Goal: Task Accomplishment & Management: Manage account settings

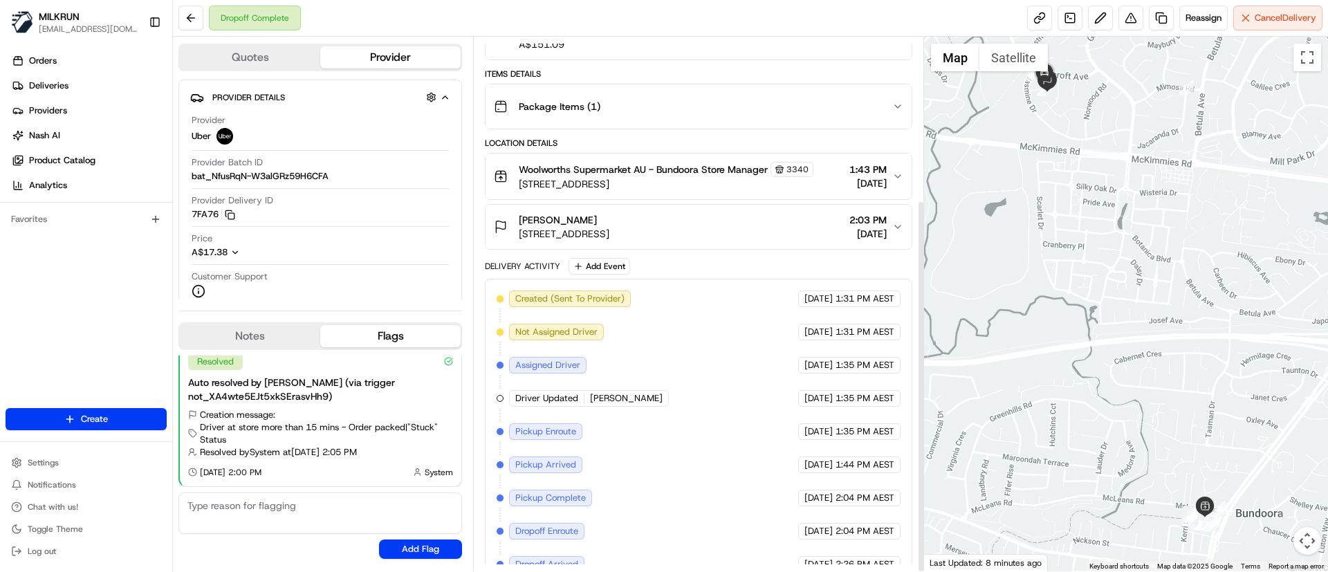
scroll to position [233, 0]
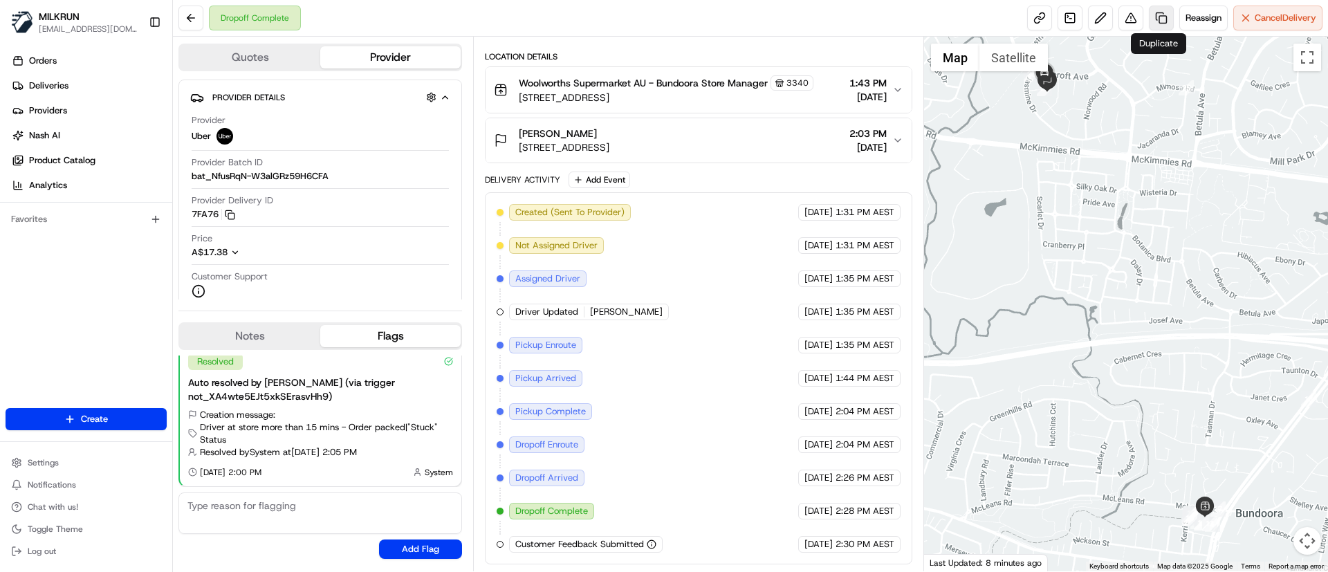
click at [1159, 15] on link at bounding box center [1161, 18] width 25 height 25
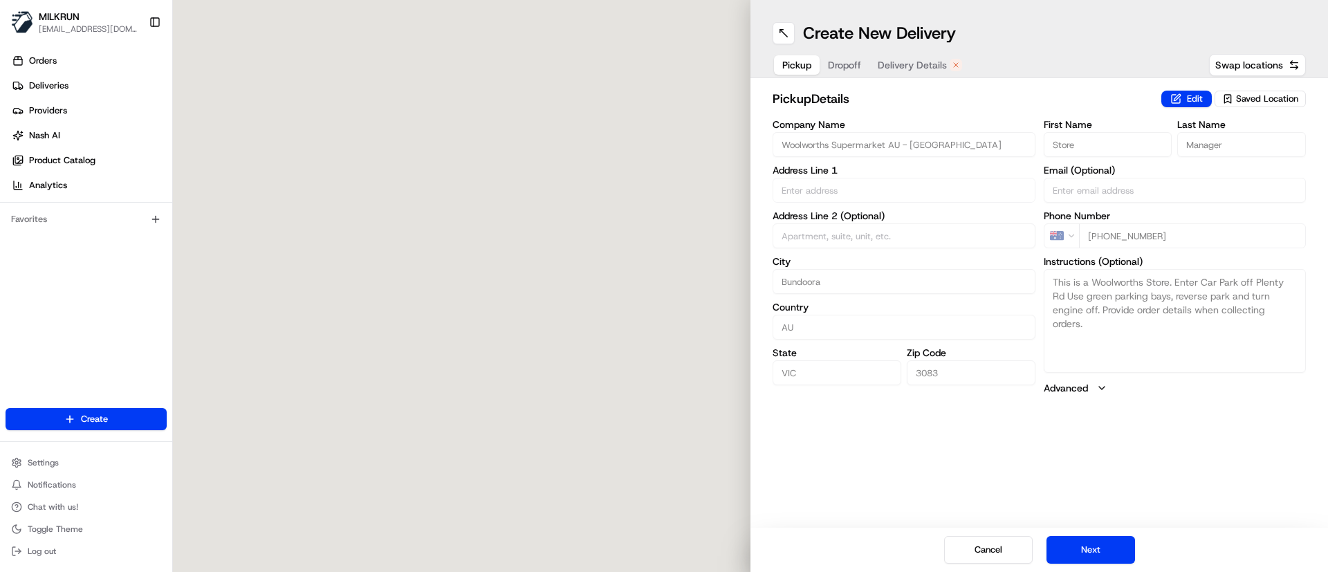
type input "69-85 Plenty Rd"
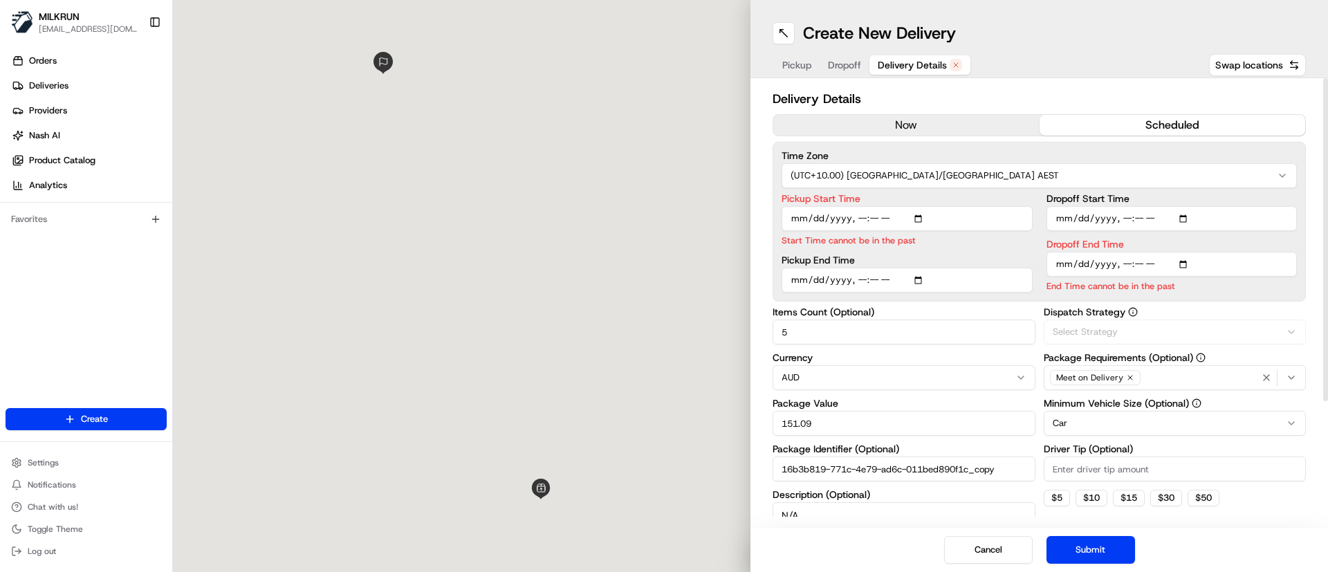
click at [930, 60] on span "Delivery Details" at bounding box center [912, 65] width 69 height 14
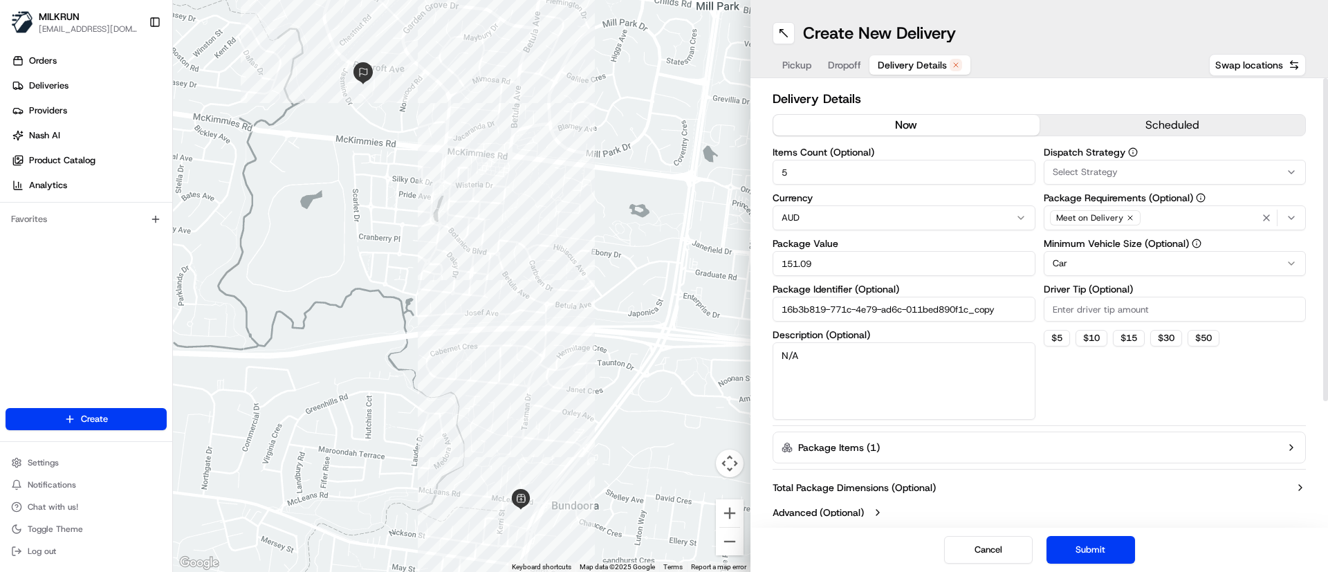
click at [950, 123] on button "now" at bounding box center [906, 125] width 266 height 21
click at [1118, 542] on button "Submit" at bounding box center [1091, 550] width 89 height 28
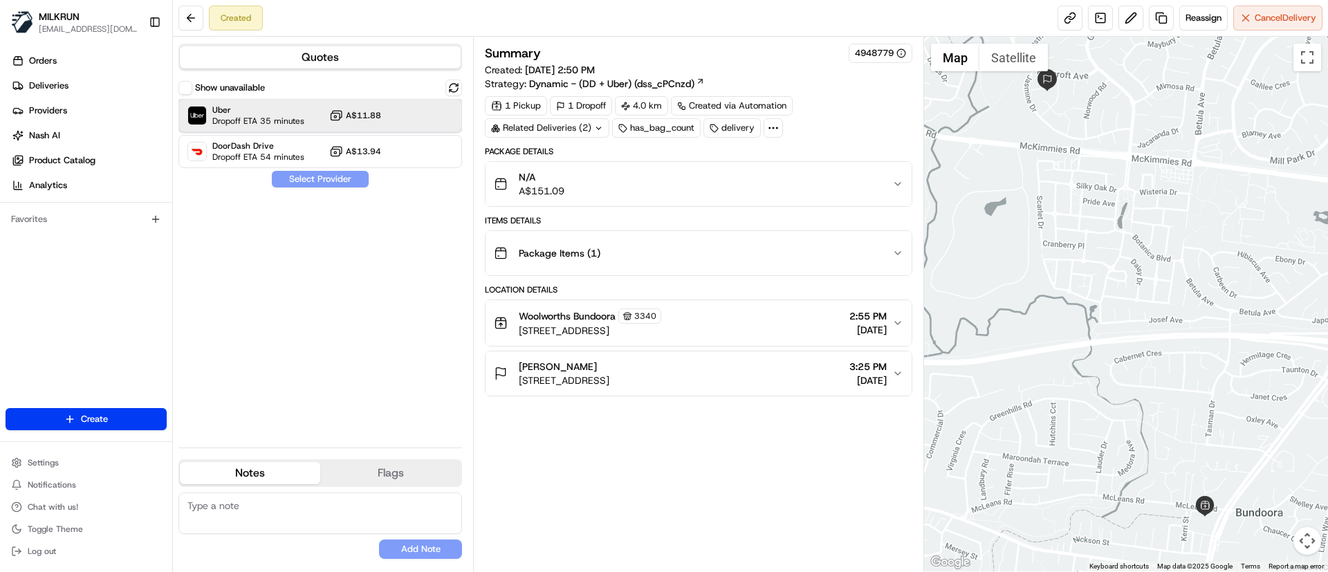
click at [273, 113] on span "Uber" at bounding box center [258, 109] width 92 height 11
click at [313, 182] on button "Assign Provider" at bounding box center [320, 179] width 98 height 17
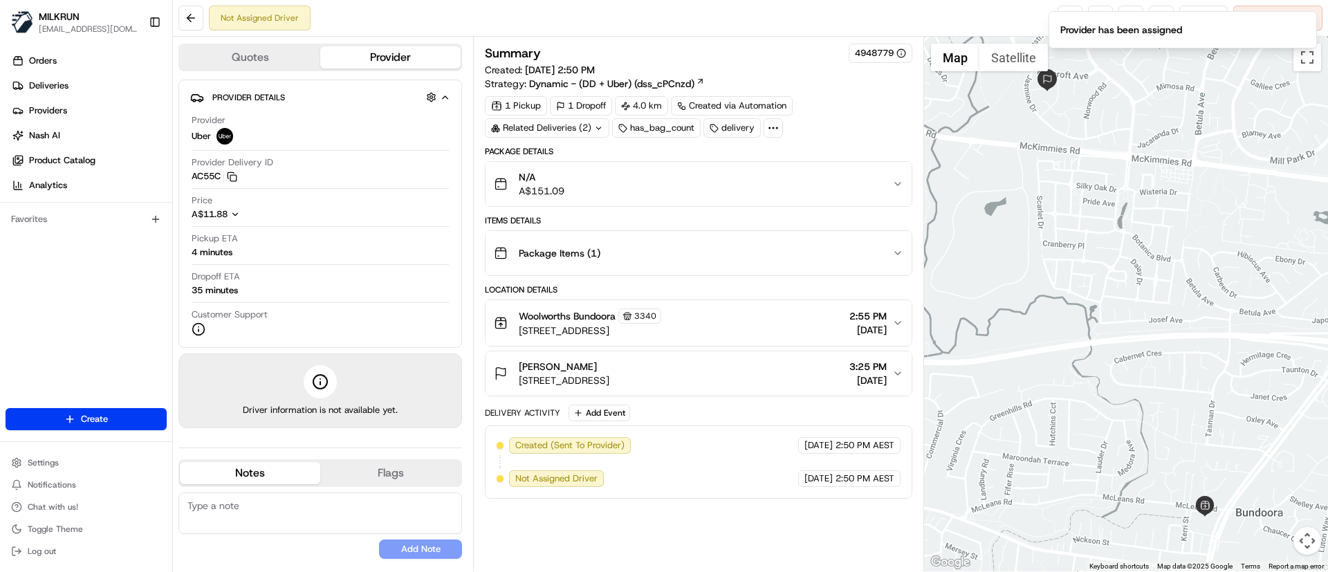
click at [709, 531] on div "Summary 4948779 Created: 23/08/2025 2:50 PM Strategy: Dynamic - (DD + Uber) (ds…" at bounding box center [698, 304] width 427 height 521
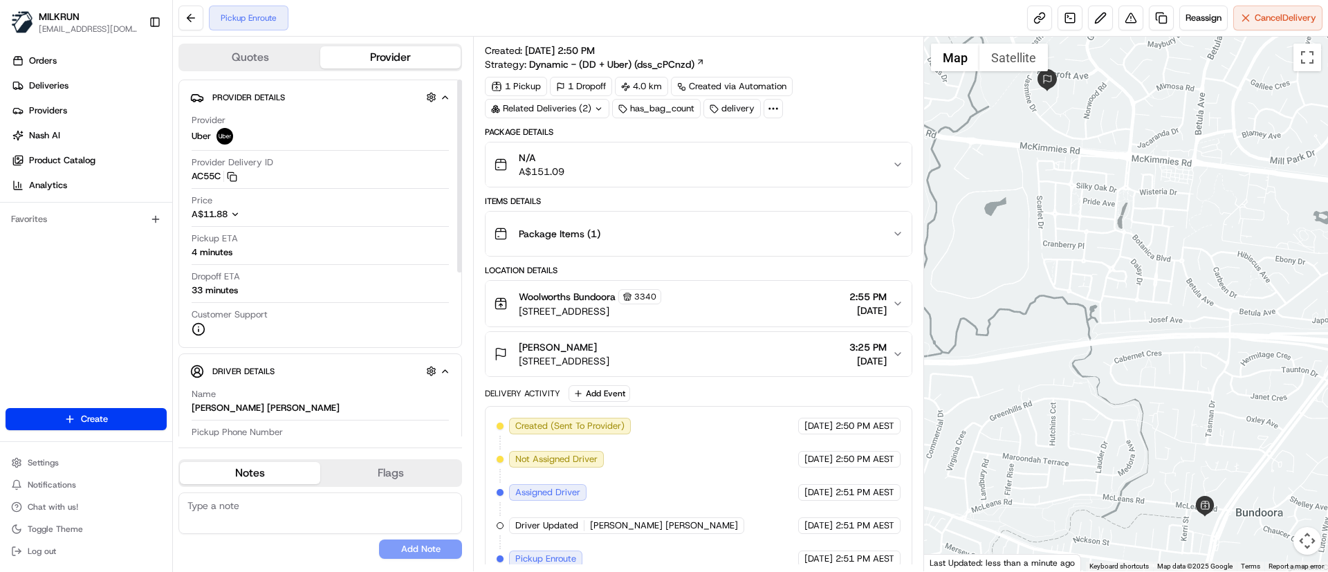
scroll to position [34, 0]
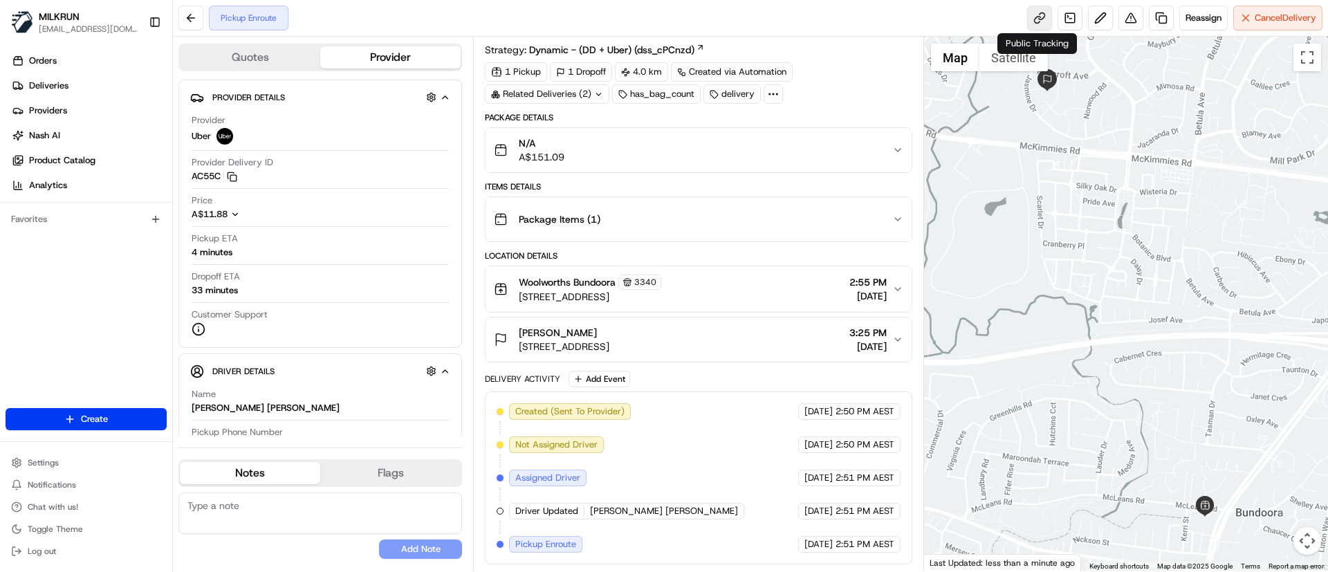
click at [1041, 18] on link at bounding box center [1039, 18] width 25 height 25
click at [1038, 19] on link at bounding box center [1039, 18] width 25 height 25
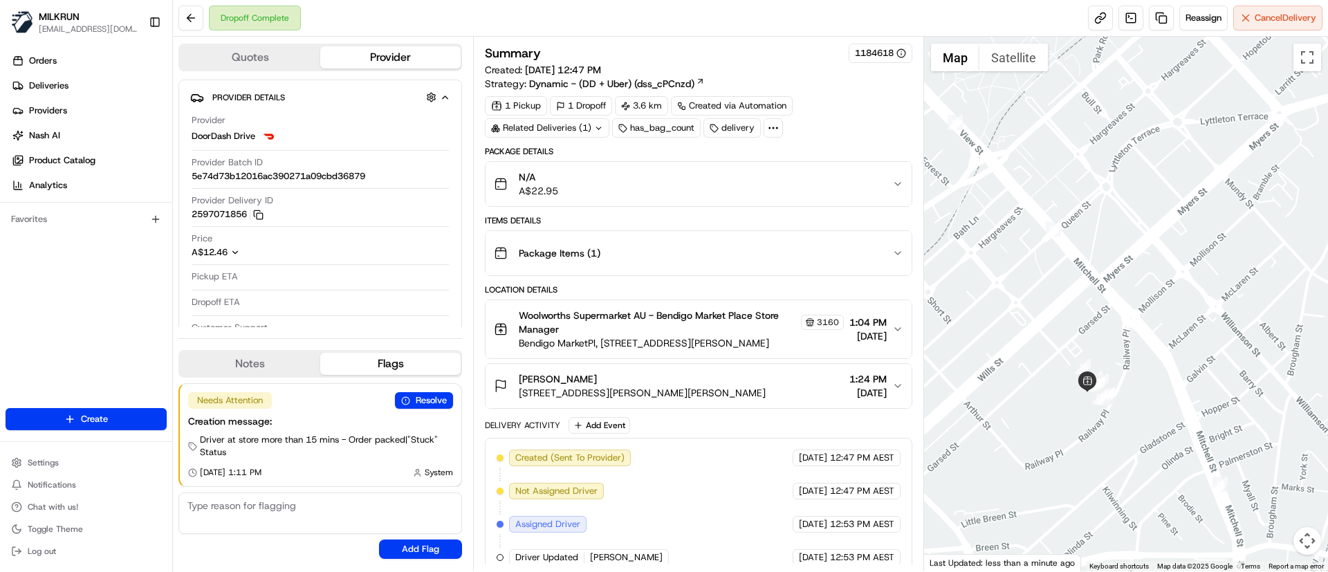
scroll to position [312, 0]
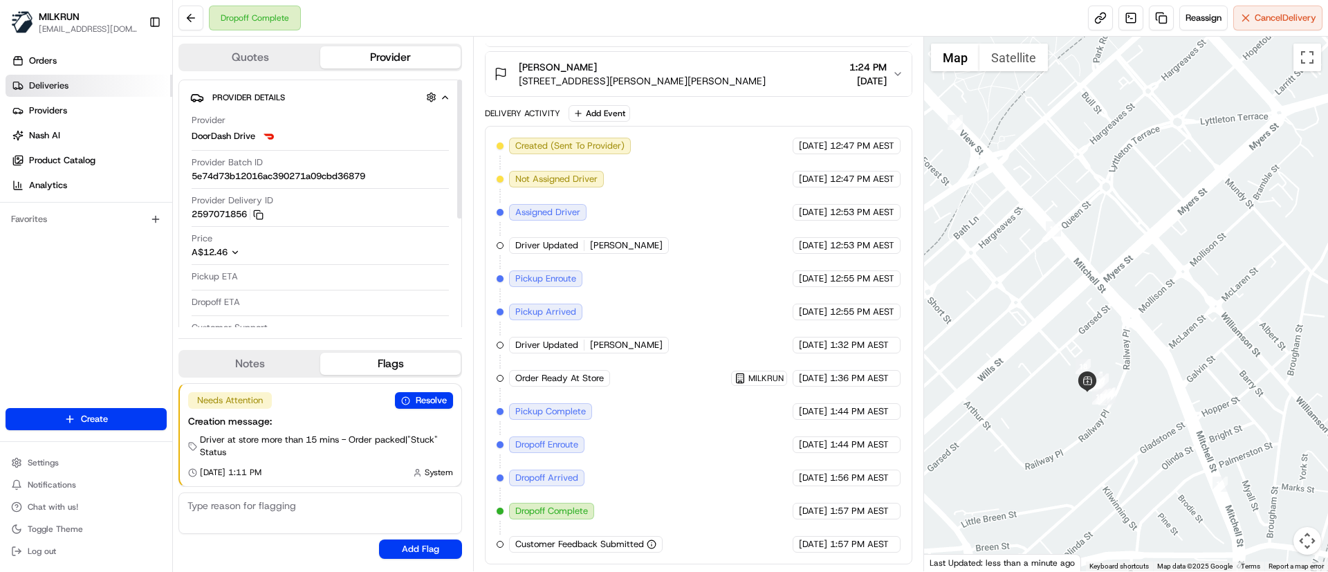
click at [50, 83] on span "Deliveries" at bounding box center [48, 86] width 39 height 12
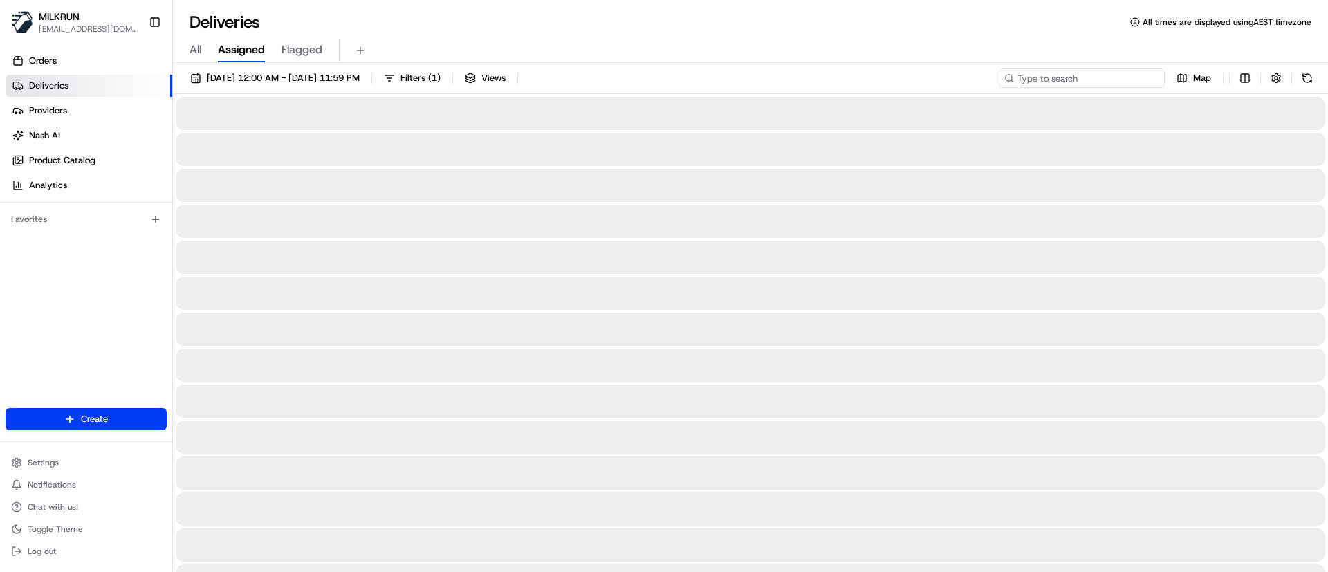
click at [1131, 71] on input at bounding box center [1082, 77] width 166 height 19
paste input "[PERSON_NAME]"
click at [1020, 79] on input "[PERSON_NAME]" at bounding box center [1082, 77] width 166 height 19
type input "[PERSON_NAME]"
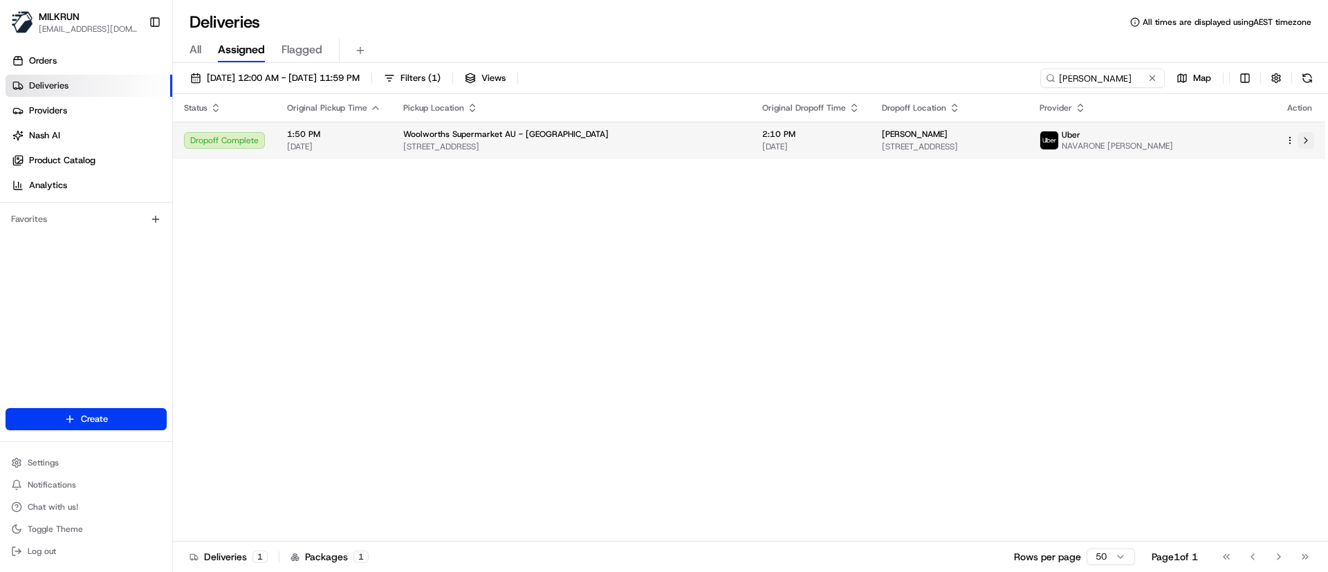
click at [1309, 138] on button at bounding box center [1306, 140] width 17 height 17
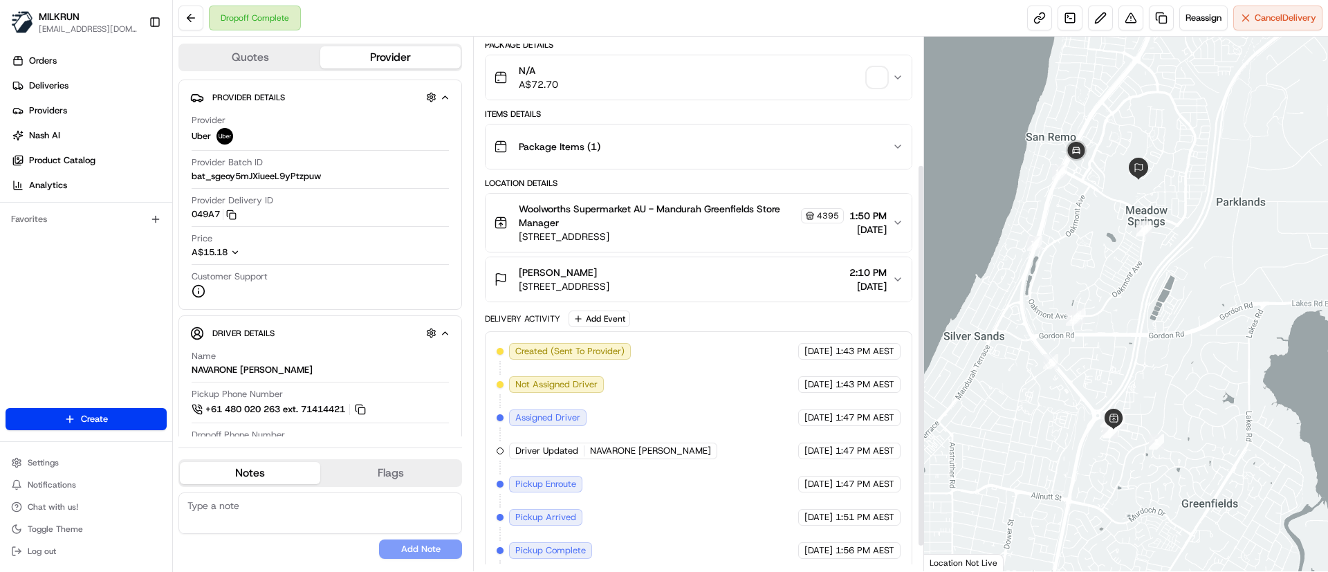
scroll to position [212, 0]
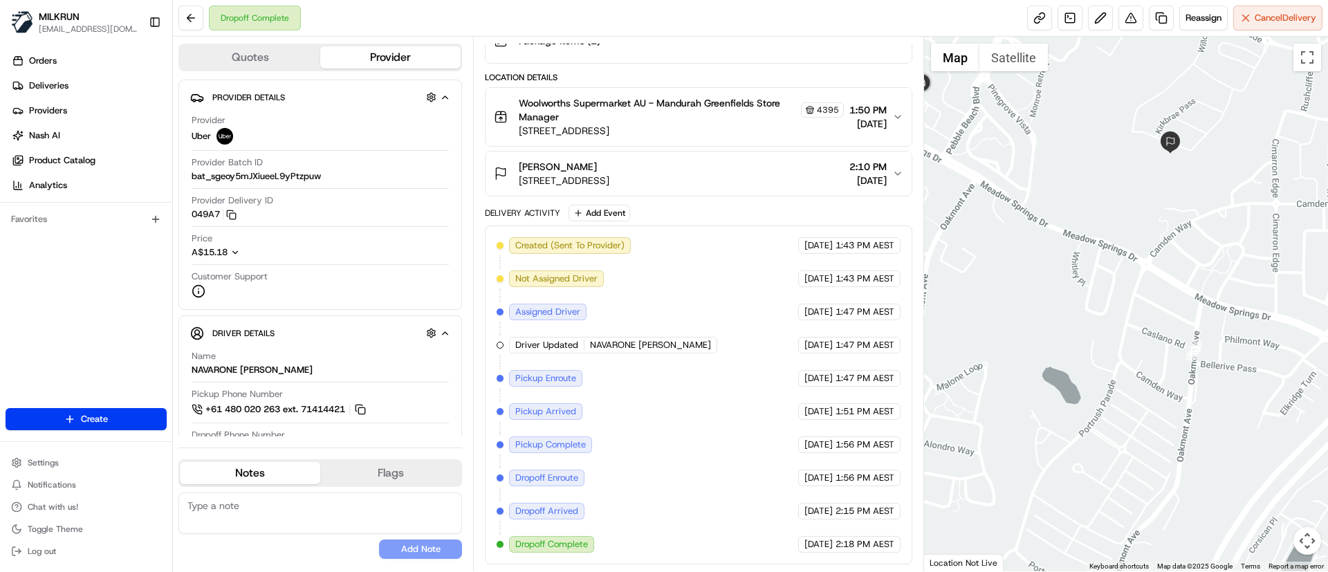
drag, startPoint x: 1151, startPoint y: 208, endPoint x: 1151, endPoint y: 253, distance: 45.7
click at [1151, 253] on div at bounding box center [1126, 304] width 405 height 535
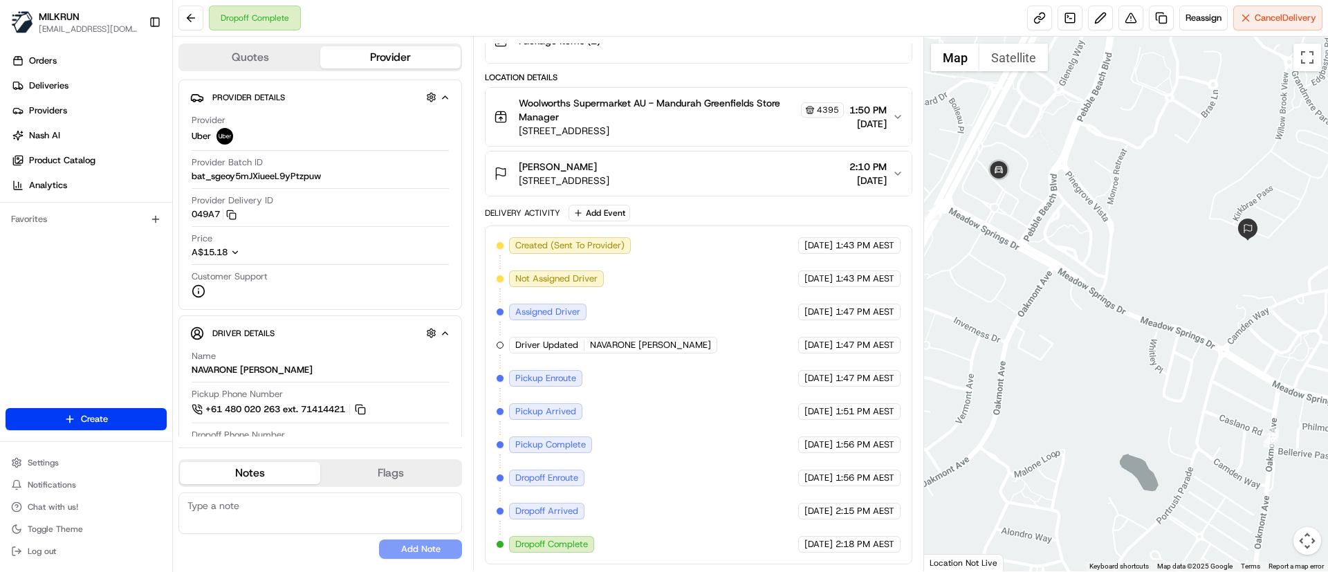
drag, startPoint x: 1118, startPoint y: 246, endPoint x: 1195, endPoint y: 306, distance: 98.1
click at [1195, 306] on div at bounding box center [1126, 304] width 405 height 535
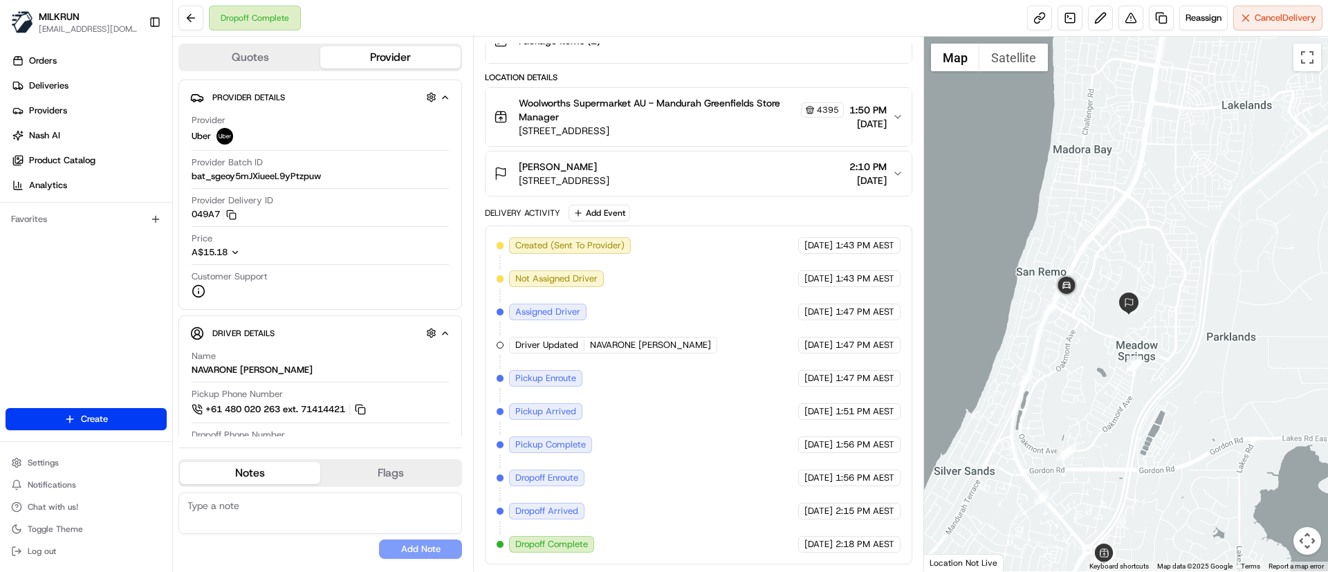
drag, startPoint x: 1215, startPoint y: 362, endPoint x: 1211, endPoint y: 334, distance: 28.7
click at [1211, 334] on div at bounding box center [1126, 304] width 405 height 535
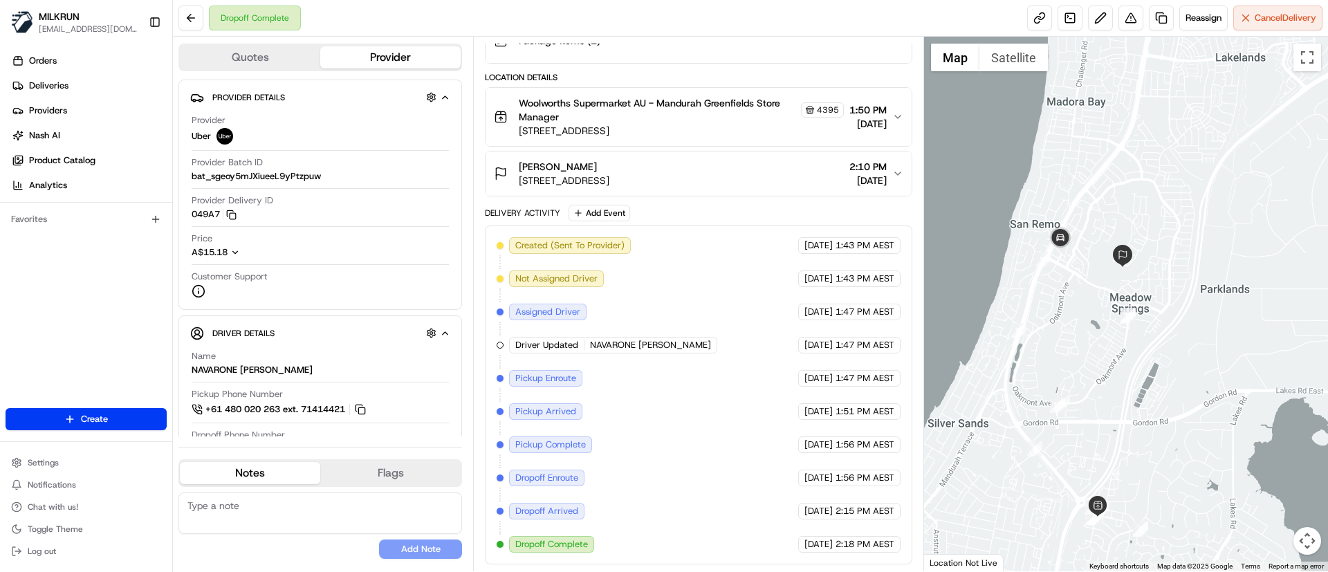
drag, startPoint x: 1156, startPoint y: 441, endPoint x: 1151, endPoint y: 400, distance: 40.4
click at [1151, 400] on div at bounding box center [1126, 304] width 405 height 535
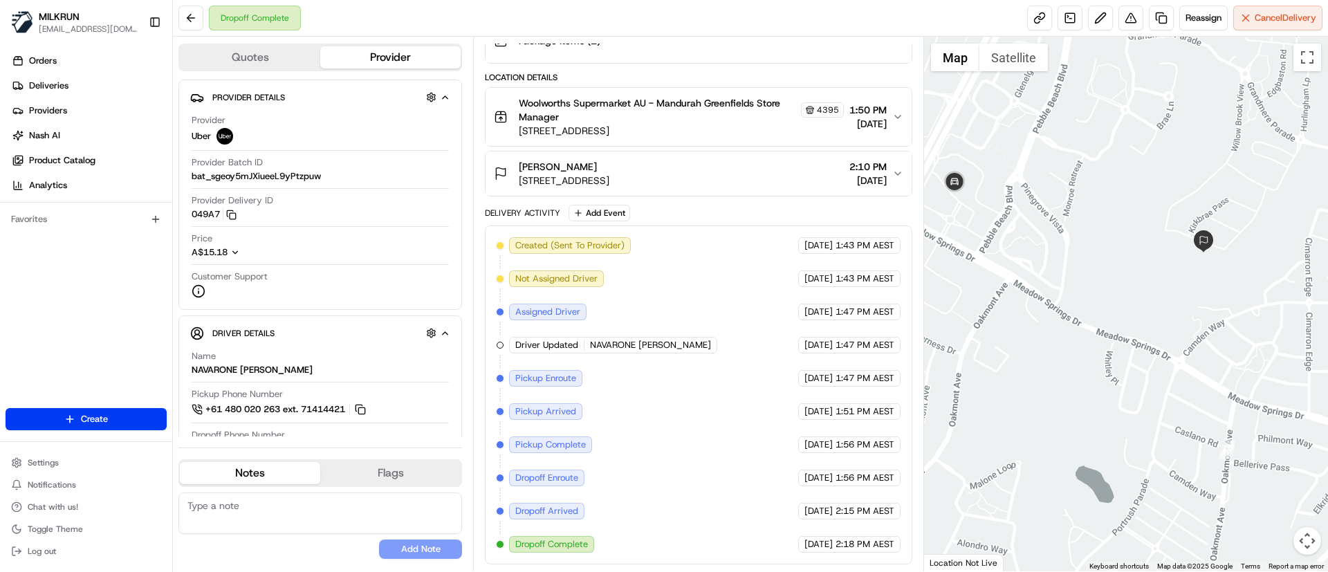
drag, startPoint x: 1060, startPoint y: 326, endPoint x: 1156, endPoint y: 326, distance: 95.5
click at [1156, 326] on div at bounding box center [1126, 304] width 405 height 535
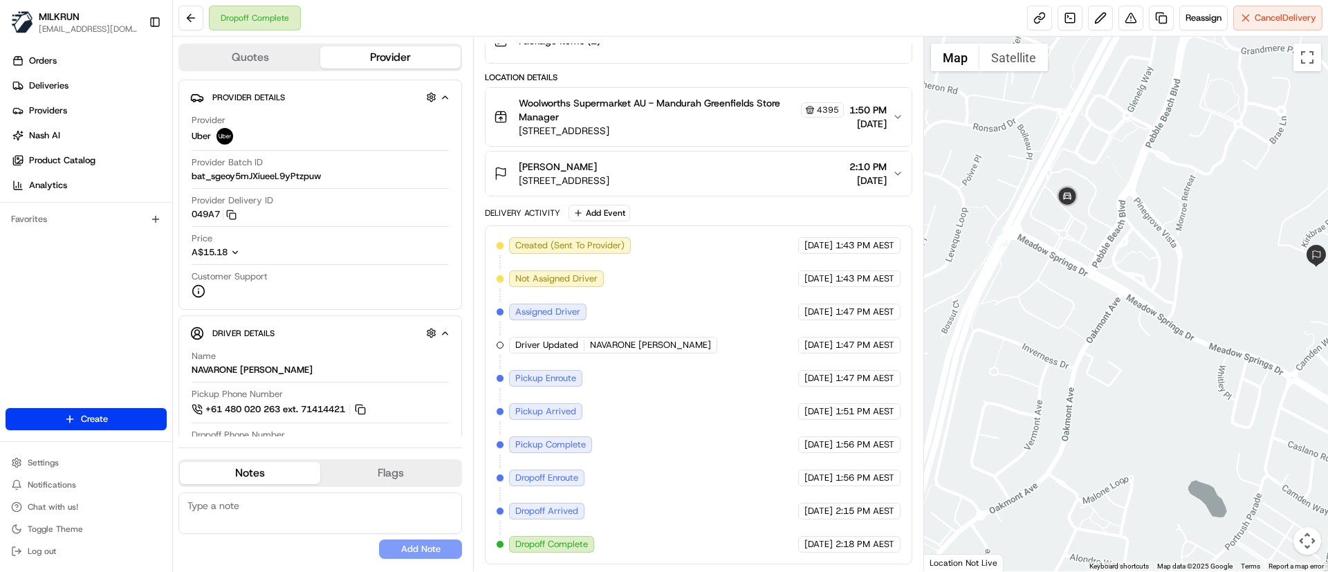
drag, startPoint x: 1087, startPoint y: 291, endPoint x: 1104, endPoint y: 303, distance: 21.3
click at [1104, 303] on div at bounding box center [1126, 304] width 405 height 535
